Goal: Information Seeking & Learning: Compare options

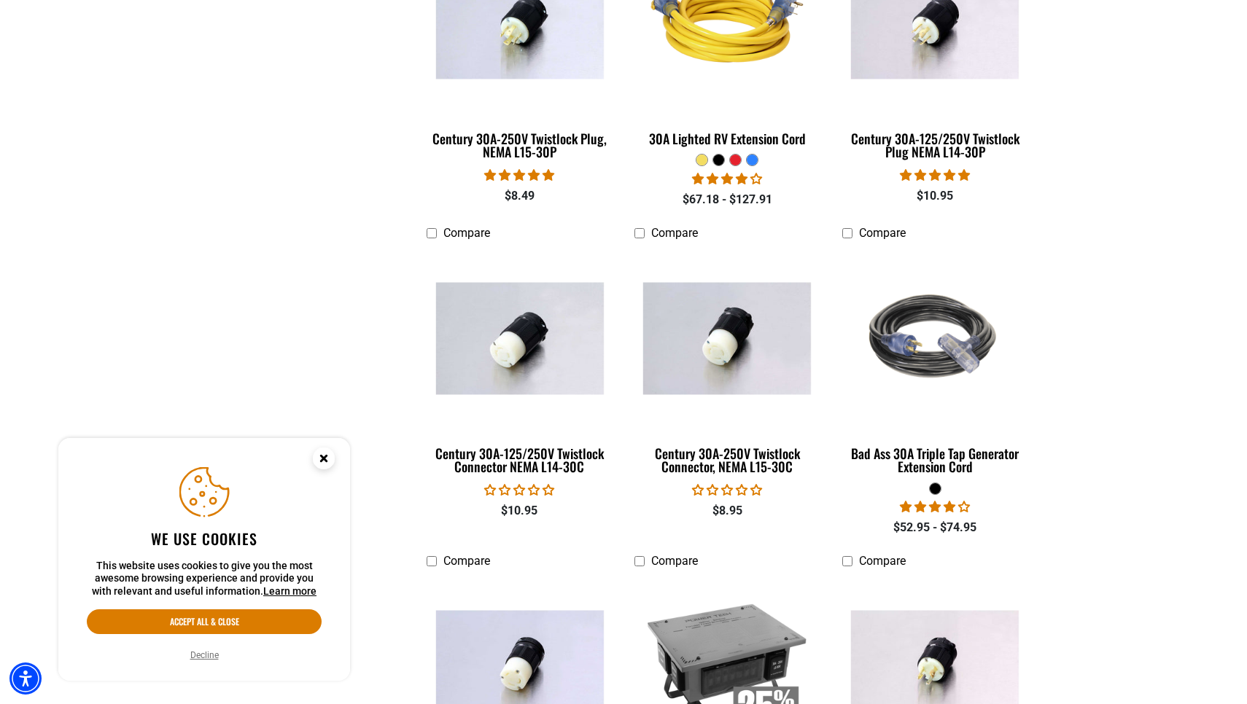
scroll to position [828, 0]
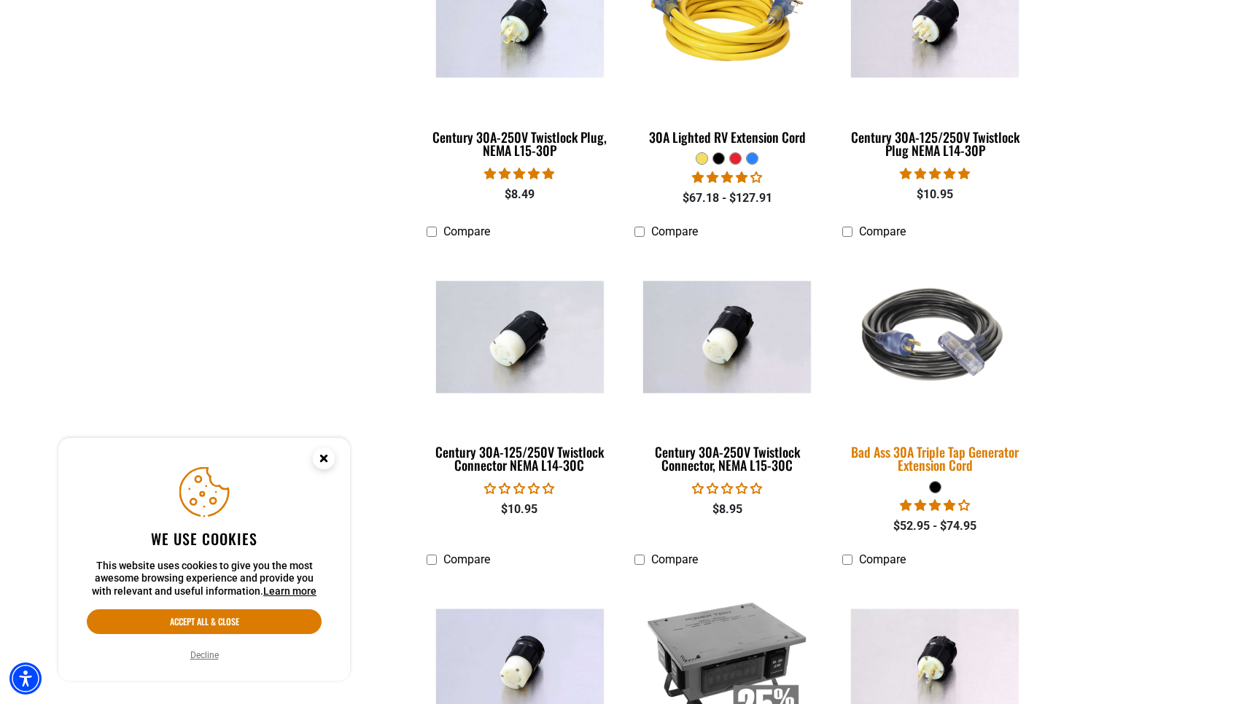
click at [943, 453] on div "Bad Ass 30A Triple Tap Generator Extension Cord" at bounding box center [935, 458] width 186 height 26
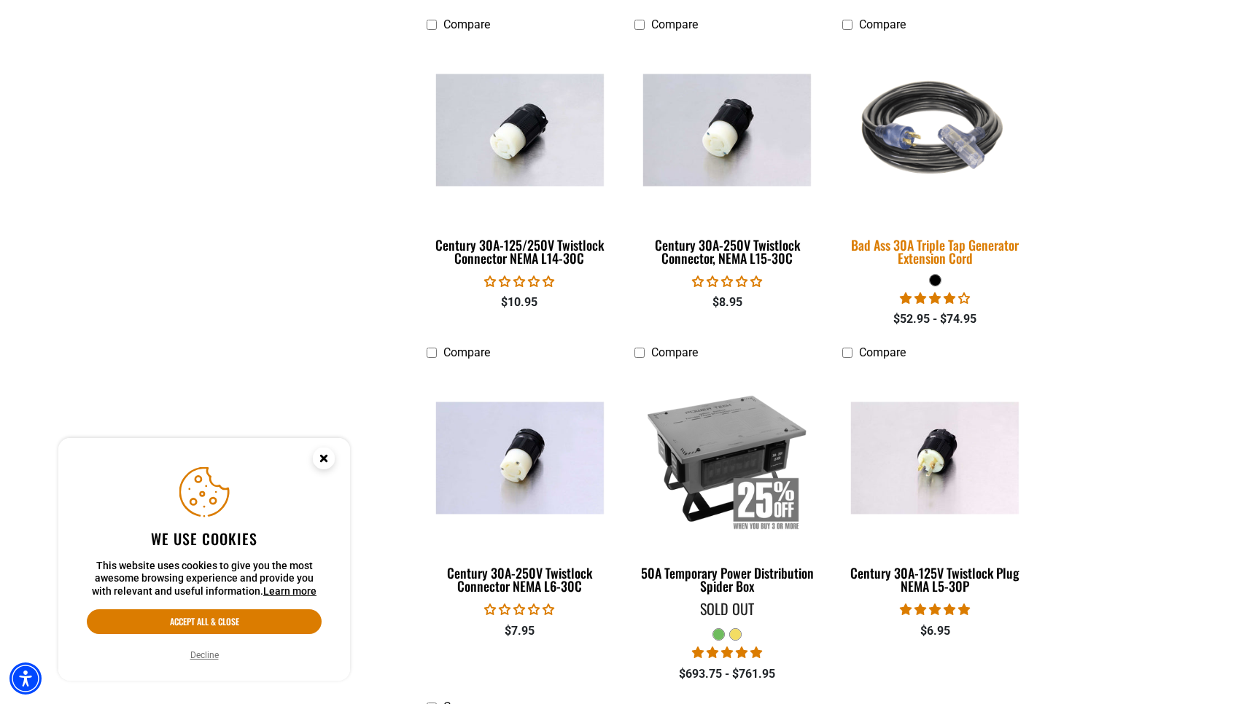
scroll to position [1036, 0]
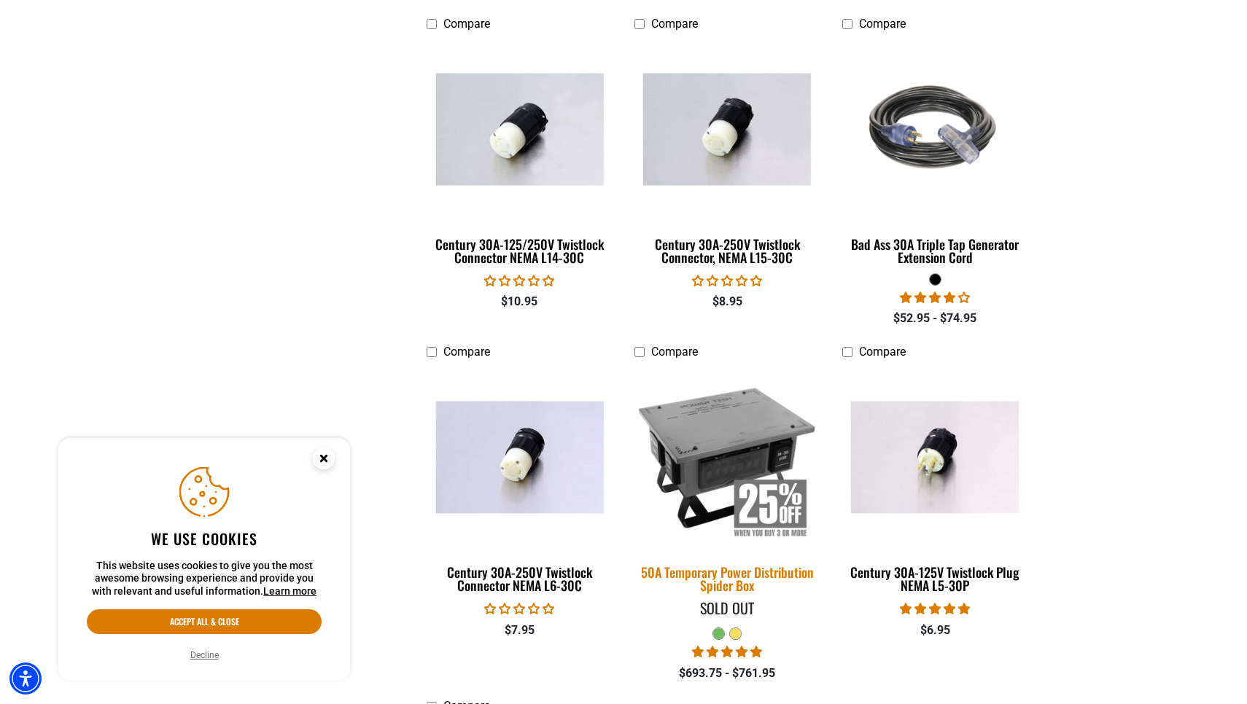
click at [734, 442] on img at bounding box center [727, 457] width 204 height 187
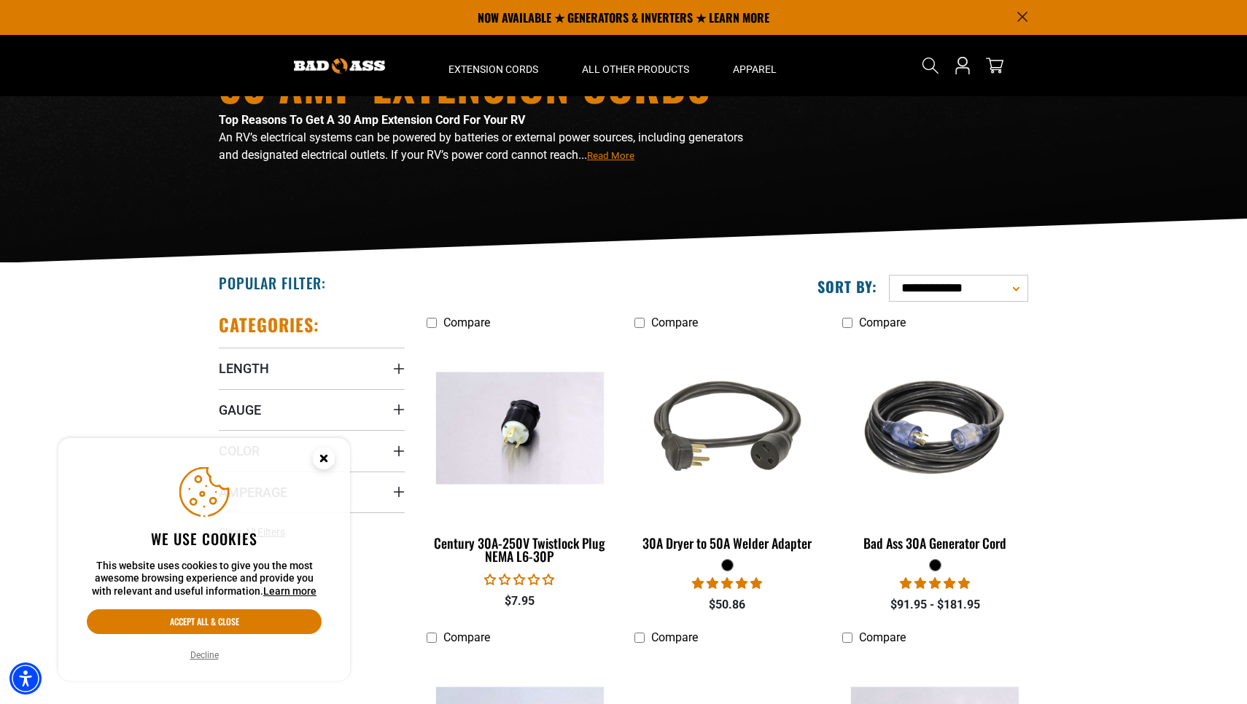
scroll to position [104, 0]
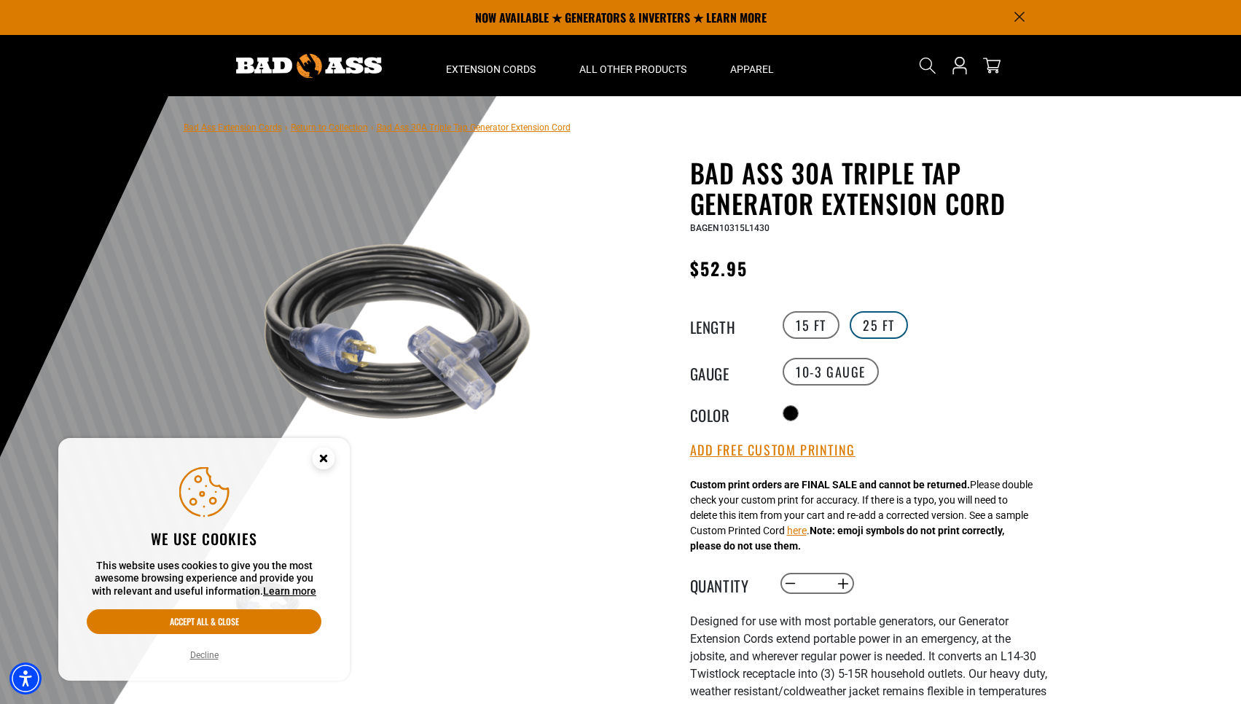
click at [882, 332] on label "25 FT" at bounding box center [879, 325] width 58 height 28
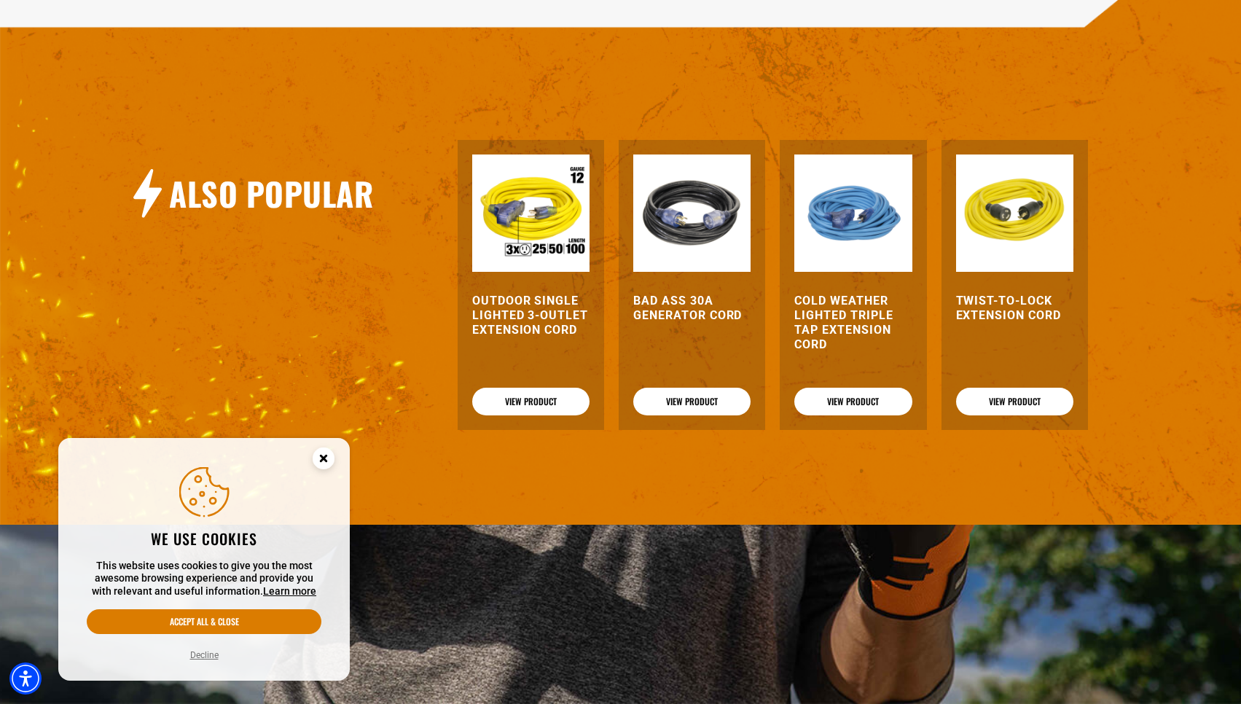
scroll to position [1777, 0]
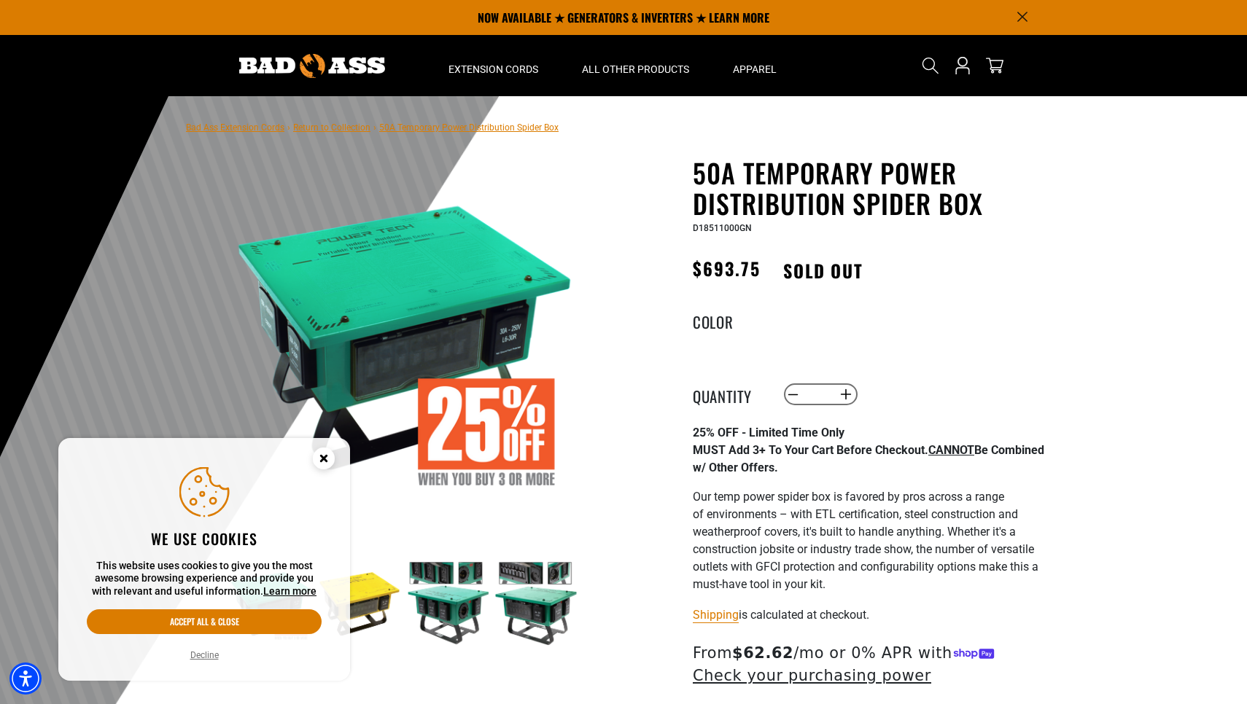
click at [325, 453] on circle "Close this option" at bounding box center [324, 459] width 22 height 22
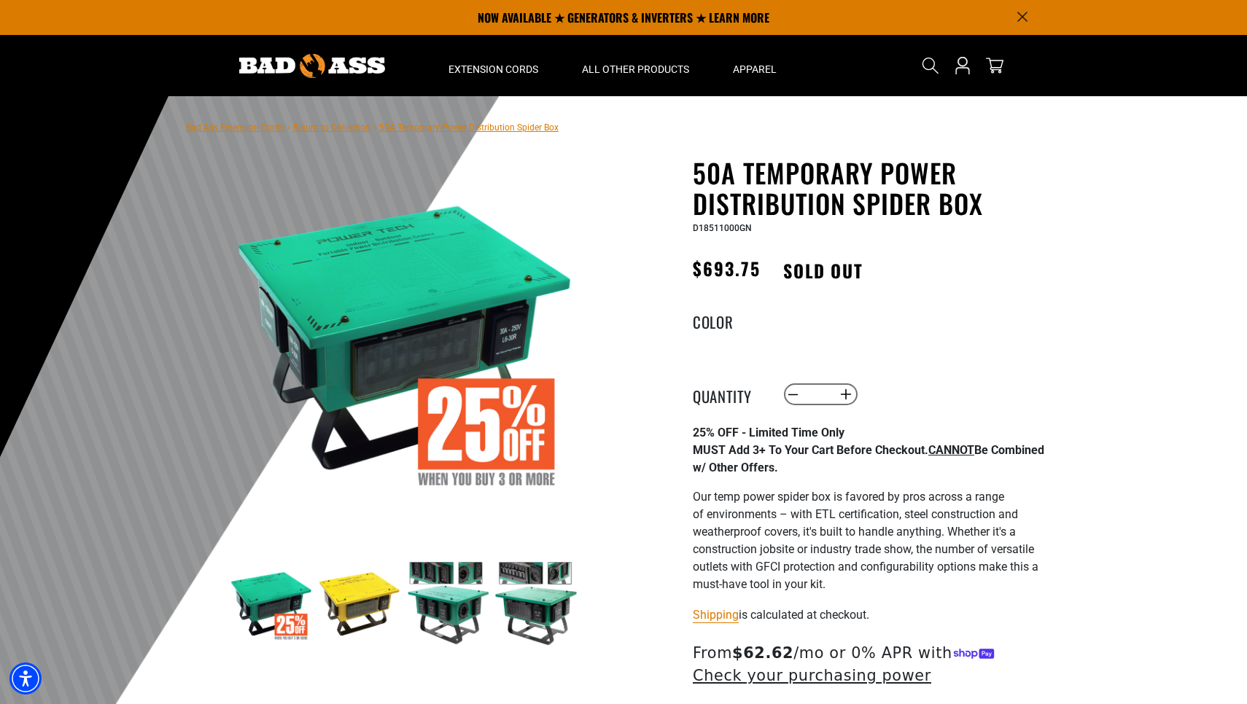
click at [354, 593] on img at bounding box center [359, 603] width 85 height 85
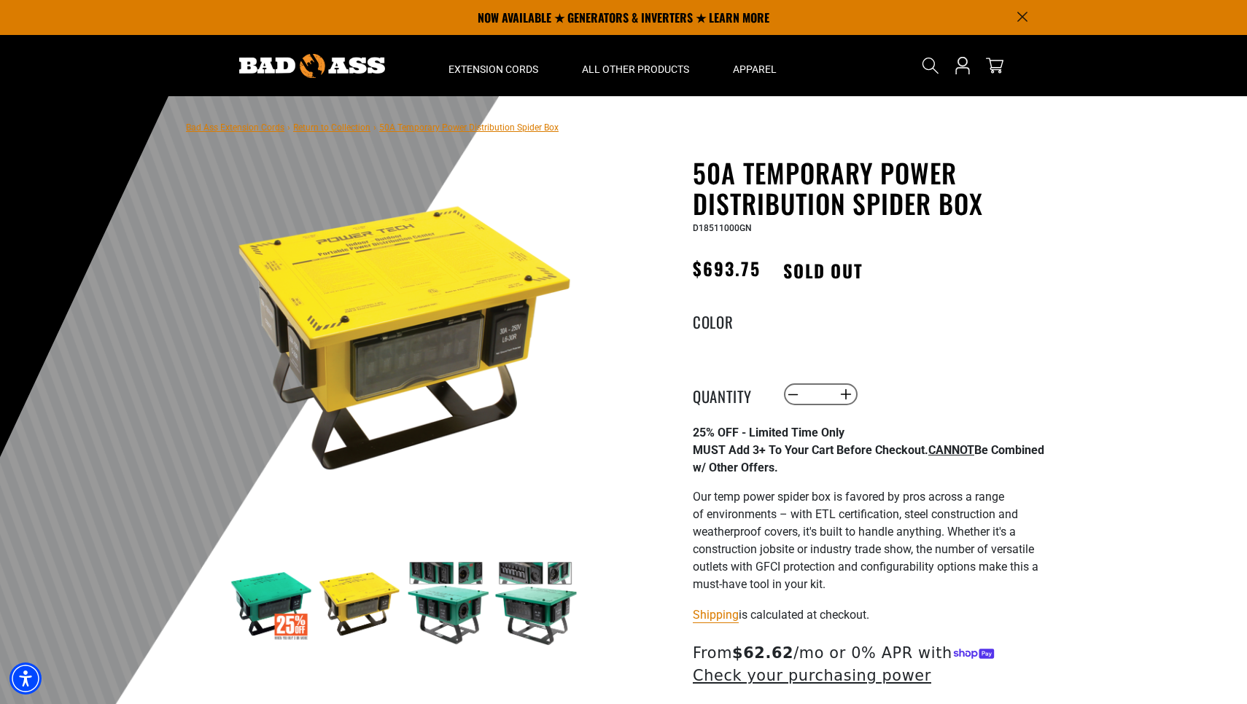
click at [440, 609] on img at bounding box center [447, 603] width 85 height 85
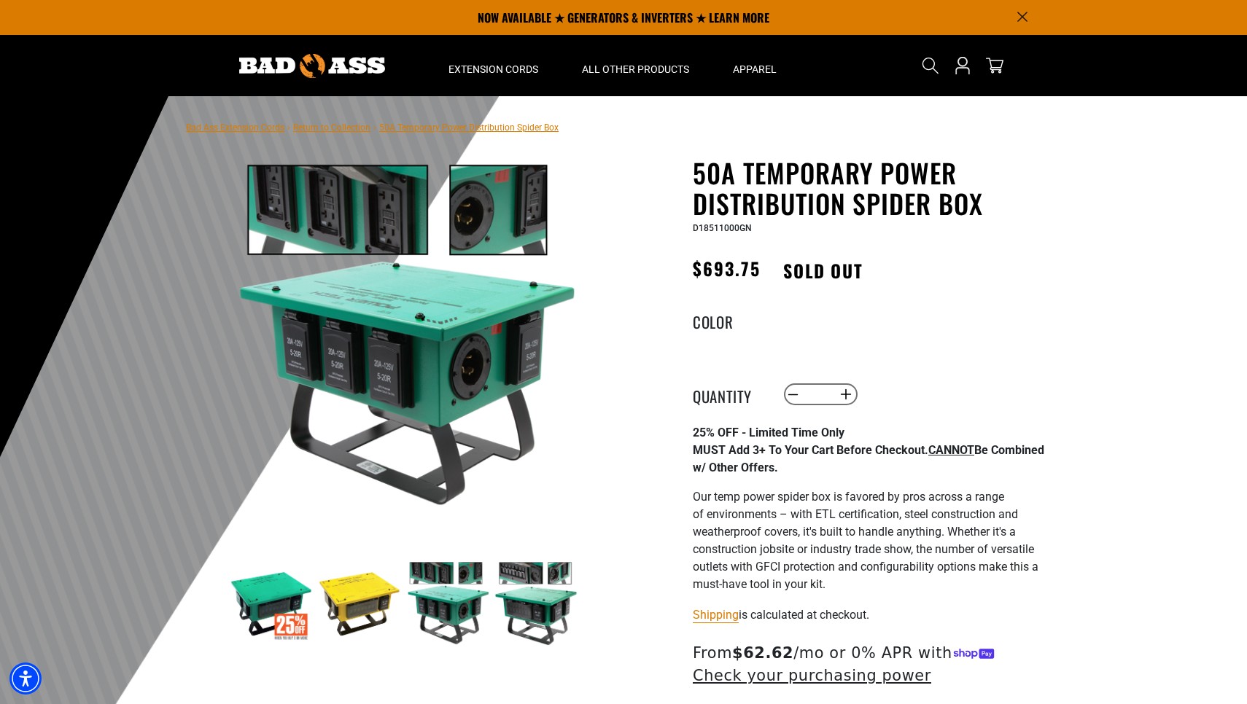
click at [526, 603] on img at bounding box center [536, 603] width 85 height 85
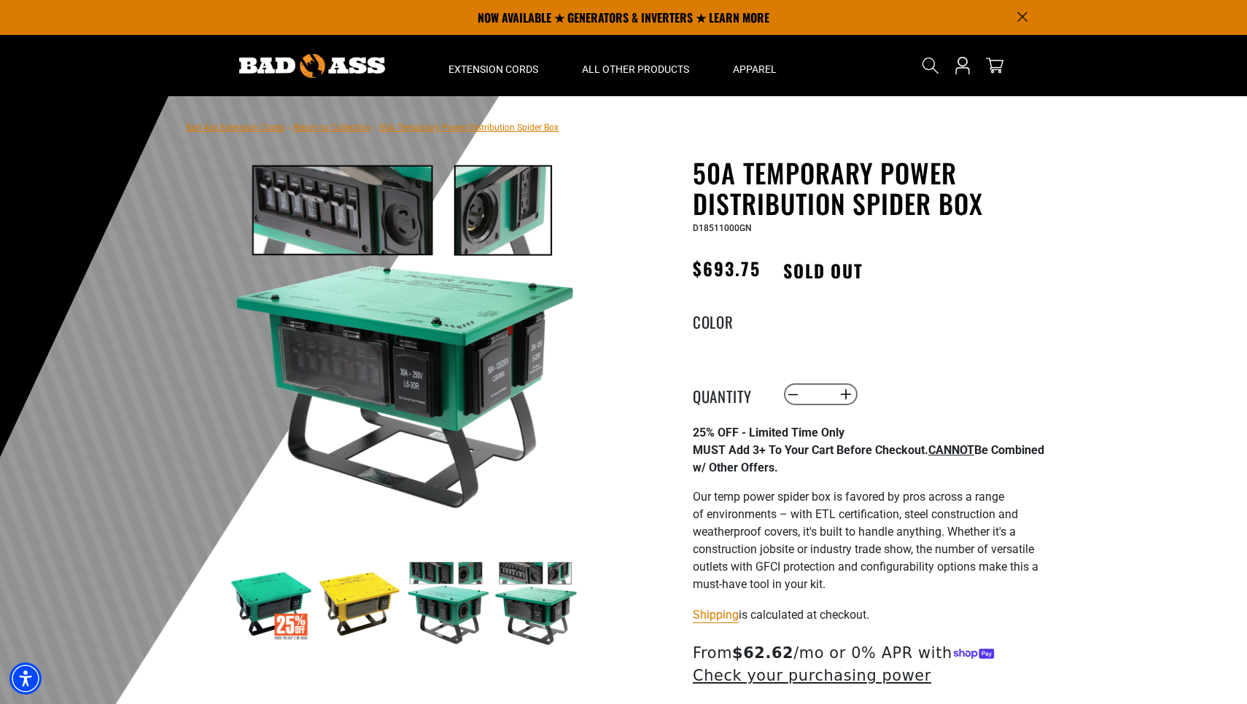
click at [442, 607] on img at bounding box center [447, 603] width 85 height 85
